Goal: Find specific page/section: Find specific page/section

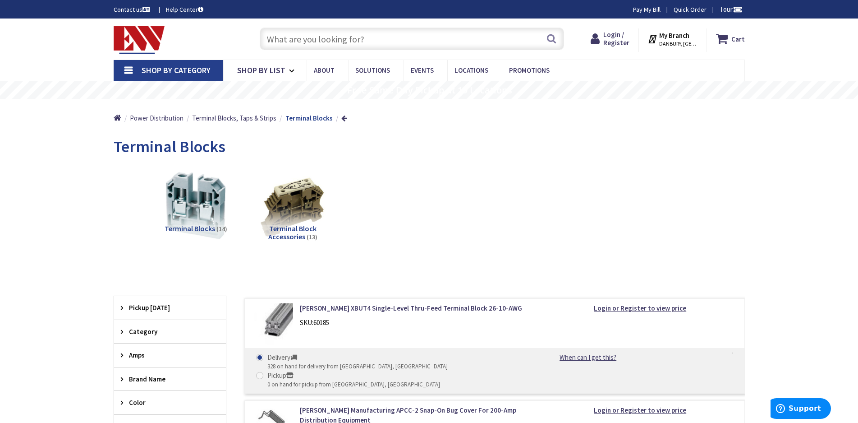
click at [305, 36] on input "text" at bounding box center [412, 39] width 304 height 23
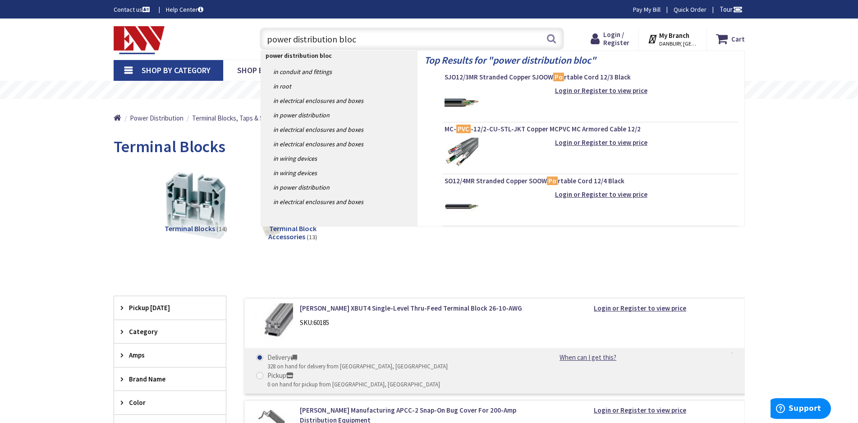
type input "power distribution block"
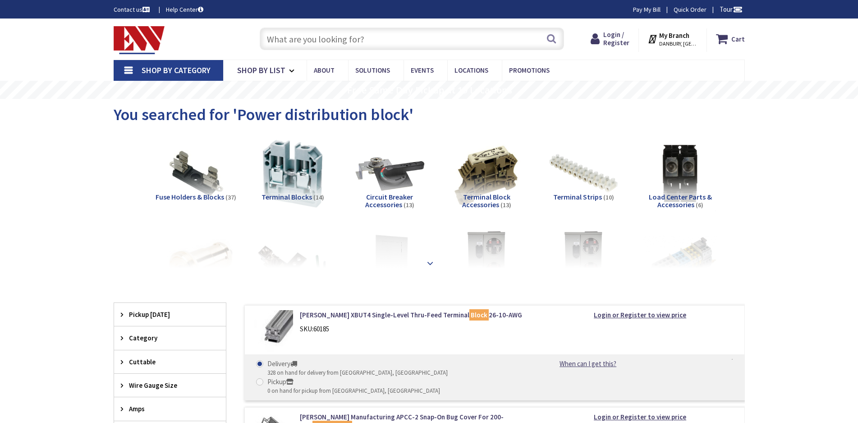
click at [428, 261] on strong at bounding box center [430, 263] width 11 height 10
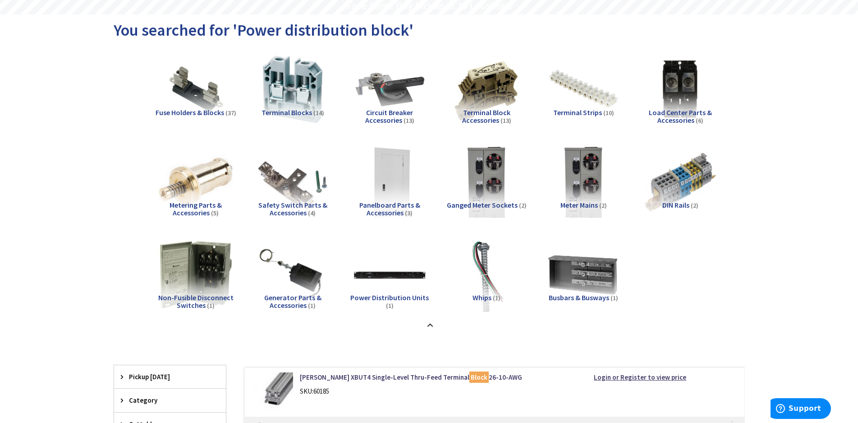
scroll to position [90, 0]
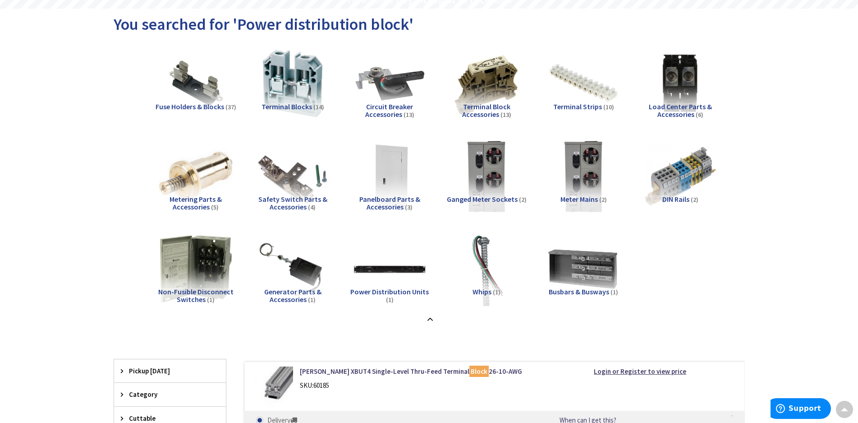
click at [683, 110] on span "Load Center Parts & Accessories" at bounding box center [680, 110] width 63 height 17
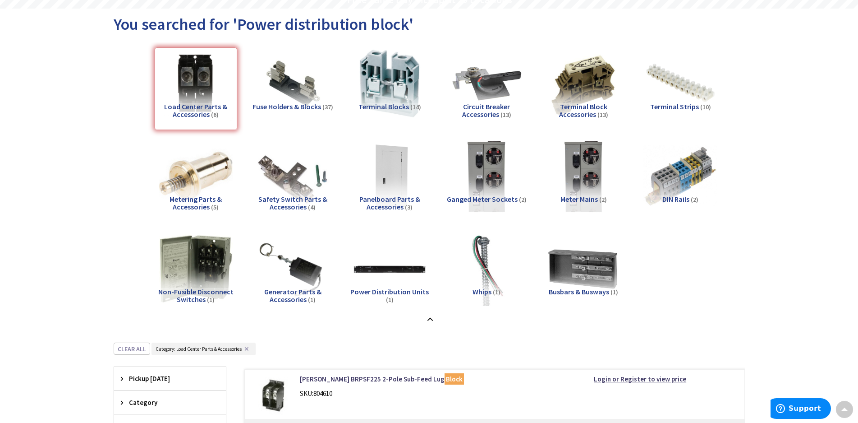
scroll to position [432, 0]
